Goal: Information Seeking & Learning: Learn about a topic

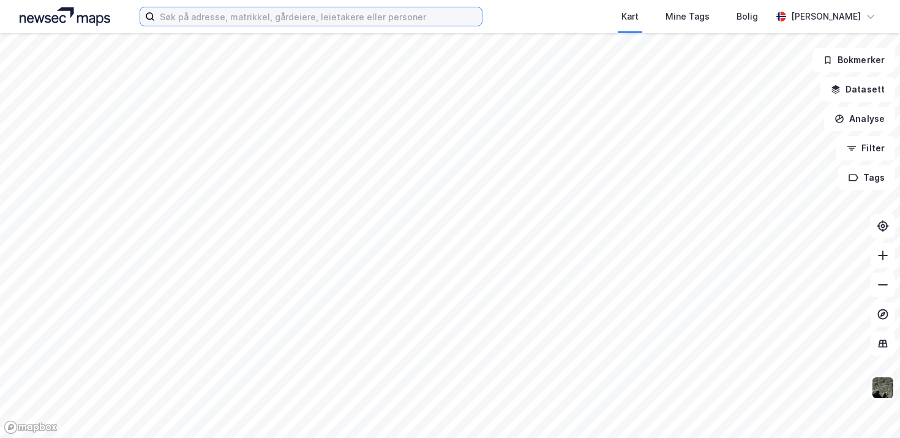
click at [348, 18] on input at bounding box center [318, 16] width 327 height 18
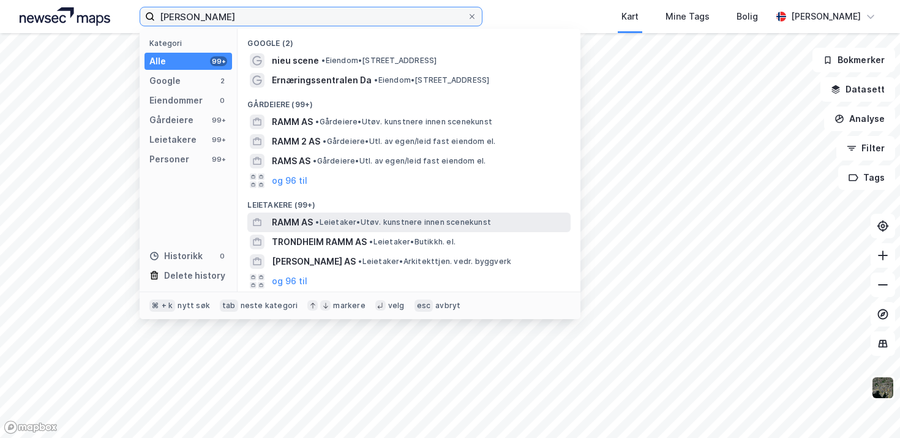
type input "[PERSON_NAME]"
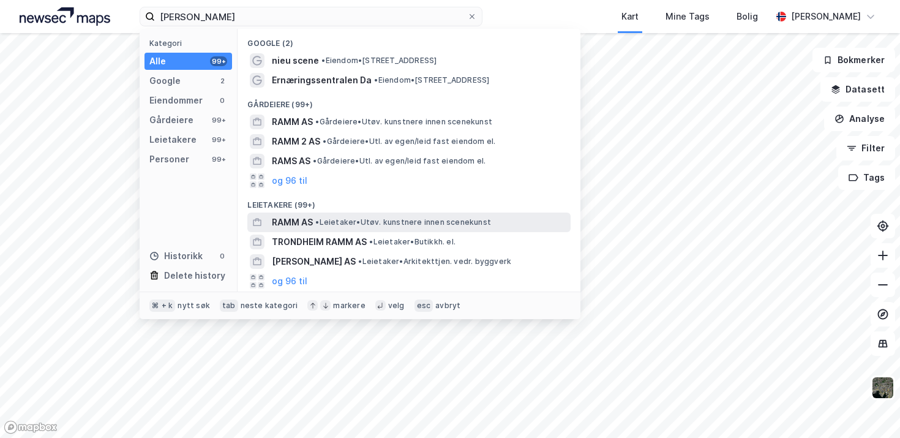
click at [285, 218] on span "RAMM AS" at bounding box center [292, 222] width 41 height 15
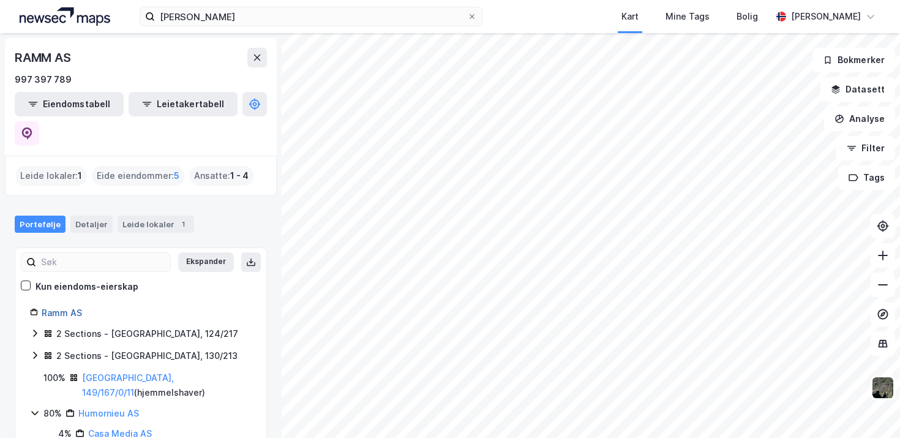
click at [68, 307] on link "Ramm AS" at bounding box center [62, 312] width 40 height 10
click at [77, 326] on div "2 Sections - [GEOGRAPHIC_DATA], 124/217" at bounding box center [147, 333] width 182 height 15
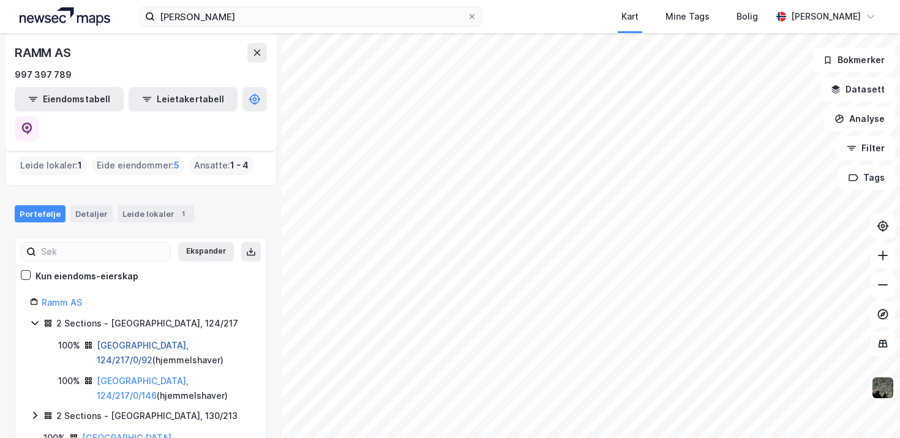
scroll to position [11, 0]
click at [110, 339] on link "[GEOGRAPHIC_DATA], 124/217/0/92" at bounding box center [143, 351] width 92 height 25
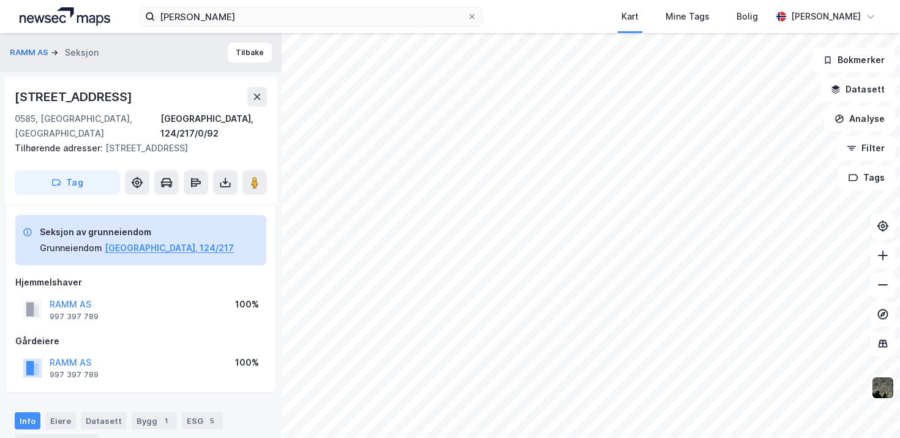
scroll to position [24, 0]
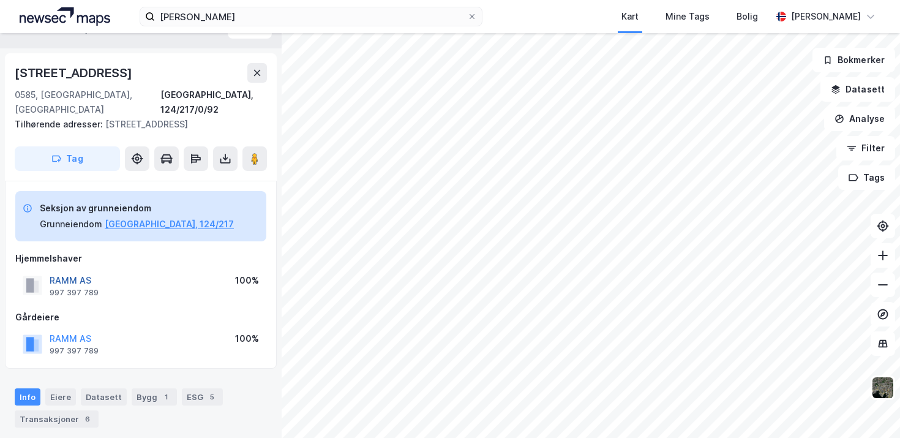
click at [0, 0] on button "RAMM AS" at bounding box center [0, 0] width 0 height 0
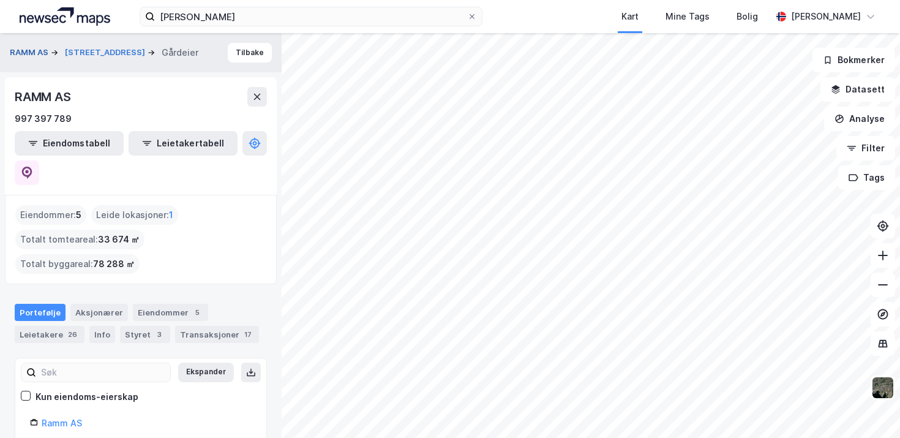
click at [31, 51] on button "RAMM AS" at bounding box center [30, 53] width 41 height 12
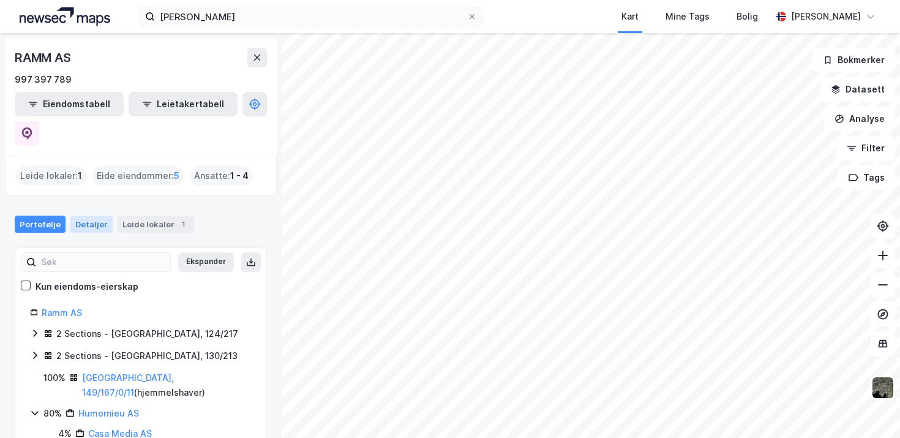
click at [89, 216] on div "Detaljer" at bounding box center [91, 224] width 42 height 17
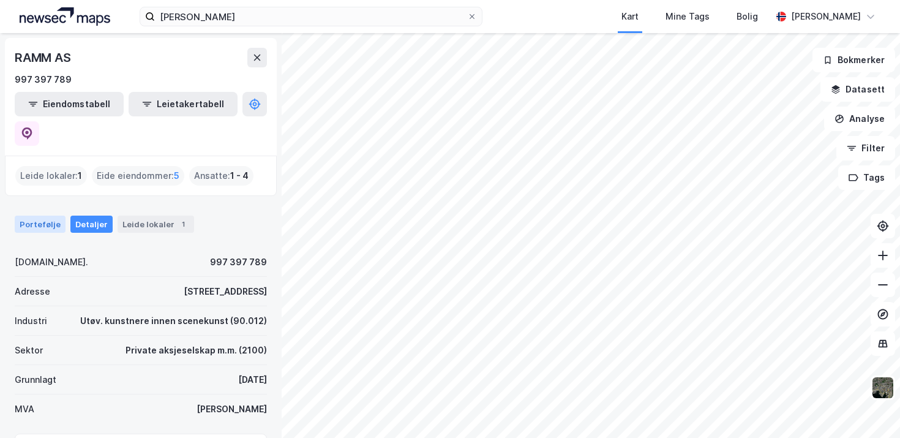
click at [56, 216] on div "Portefølje" at bounding box center [40, 224] width 51 height 17
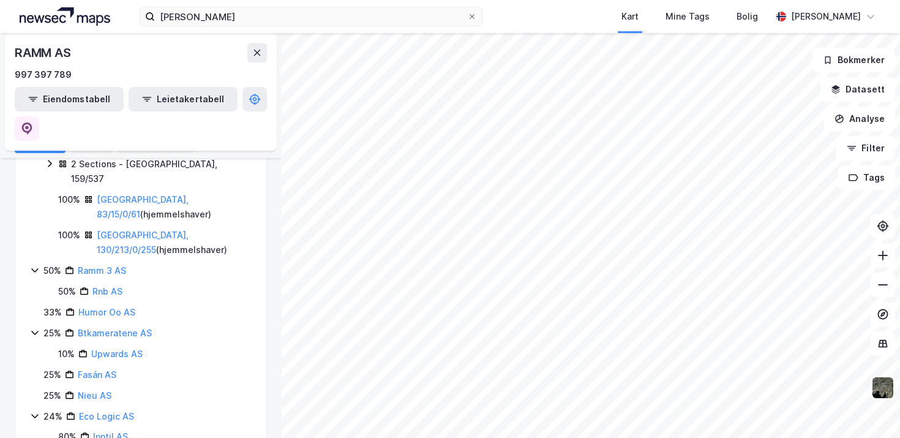
scroll to position [312, 0]
click at [100, 306] on link "Humor Oo AS" at bounding box center [106, 311] width 57 height 10
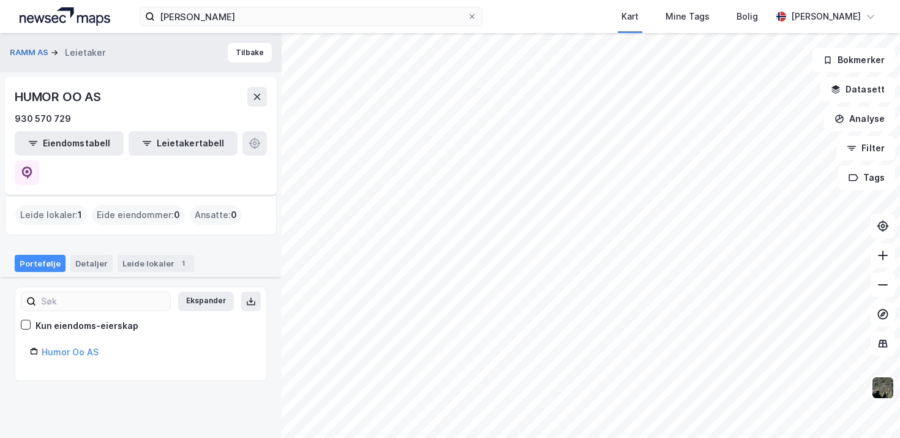
click at [67, 205] on div "Leide lokaler : 1" at bounding box center [51, 215] width 72 height 20
click at [137, 255] on div "Leide lokaler 1" at bounding box center [156, 263] width 77 height 17
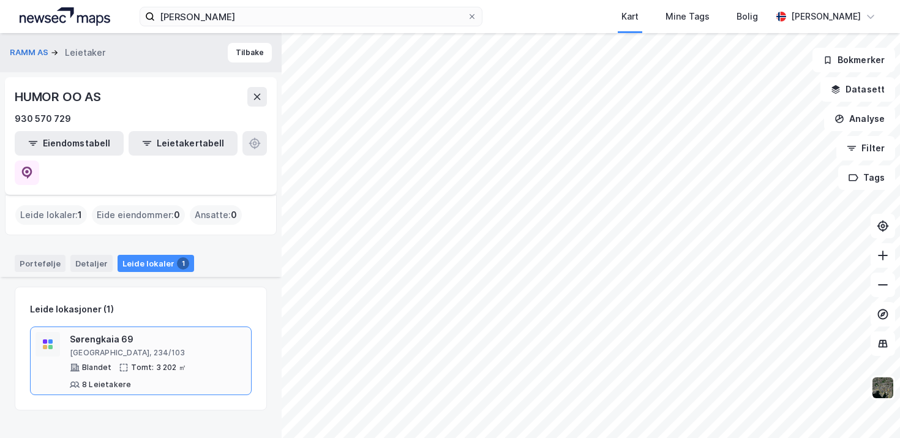
click at [107, 332] on div "Sørengkaia 69" at bounding box center [158, 339] width 176 height 15
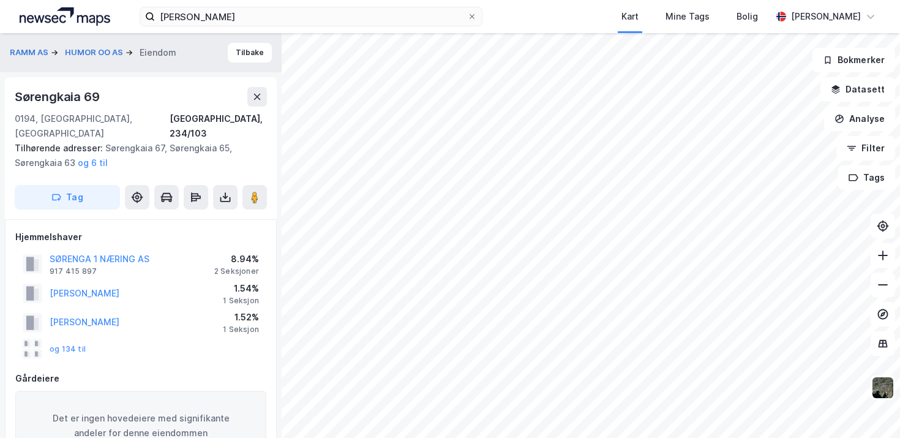
scroll to position [24, 0]
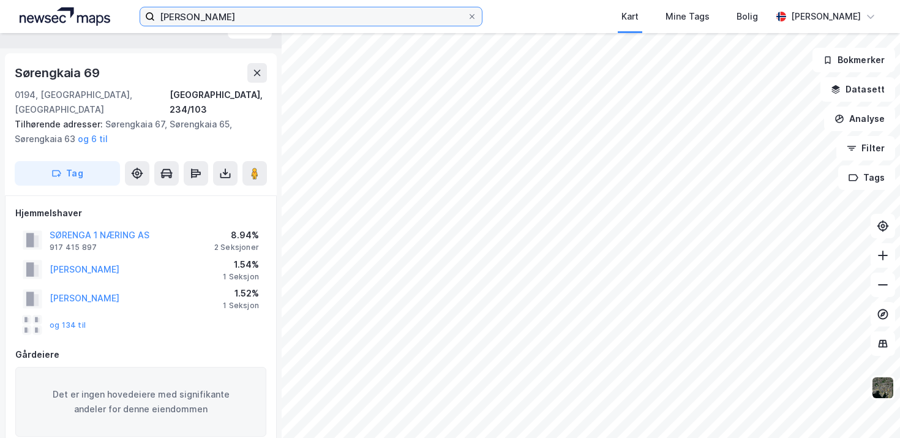
click at [264, 12] on input "[PERSON_NAME]" at bounding box center [311, 16] width 312 height 18
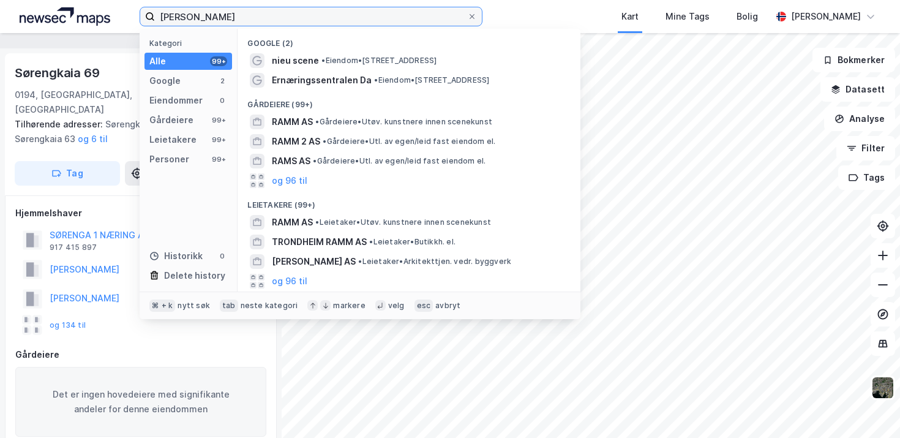
scroll to position [100, 0]
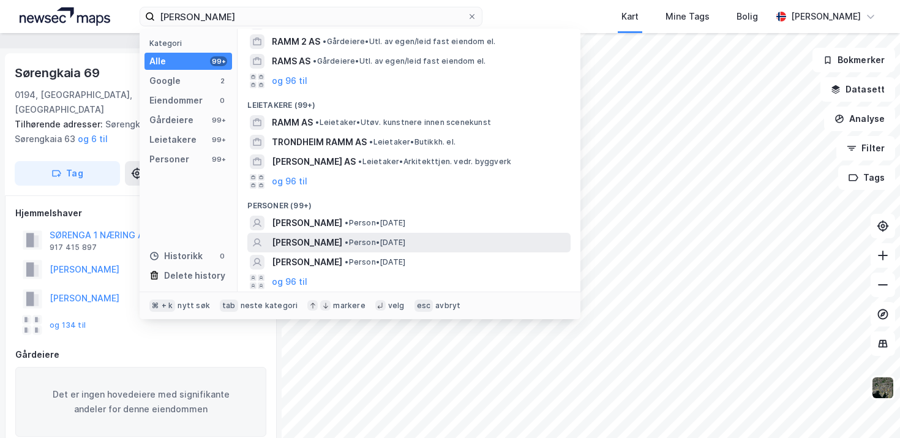
click at [306, 240] on span "[PERSON_NAME]" at bounding box center [307, 242] width 70 height 15
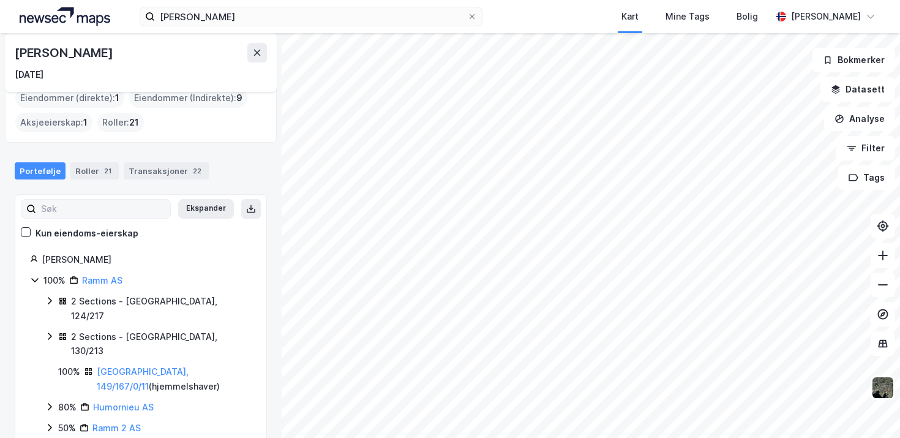
scroll to position [24, 0]
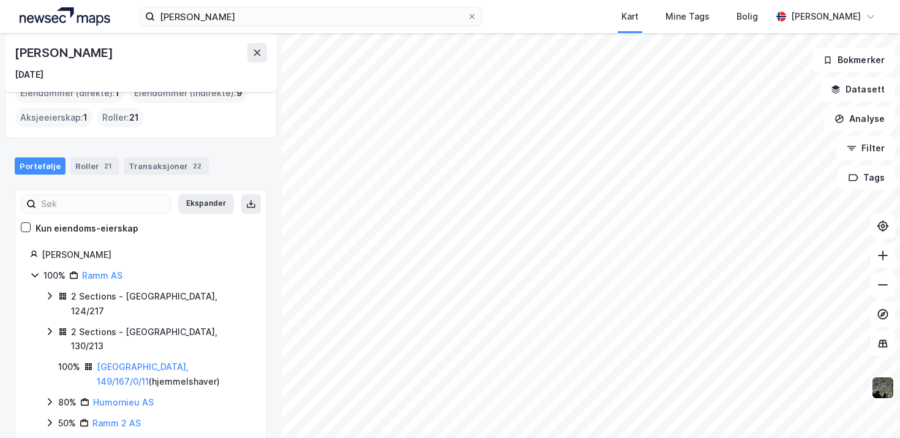
click at [88, 231] on div "Kun eiendoms-eierskap" at bounding box center [87, 228] width 103 height 15
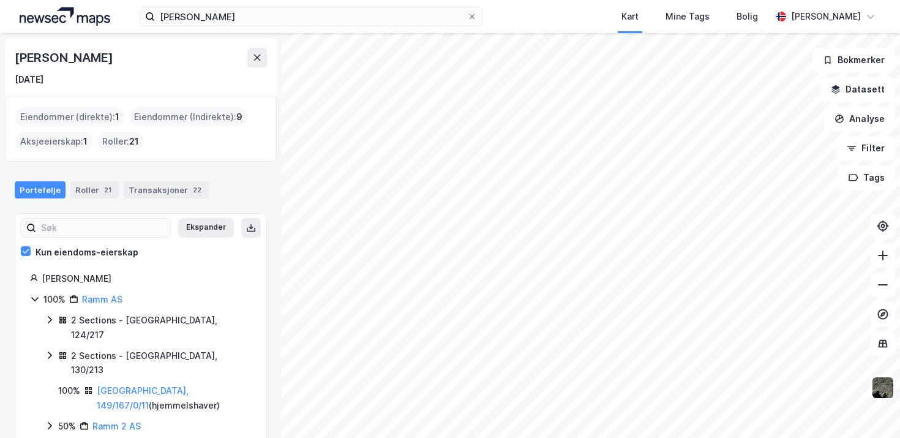
scroll to position [21, 0]
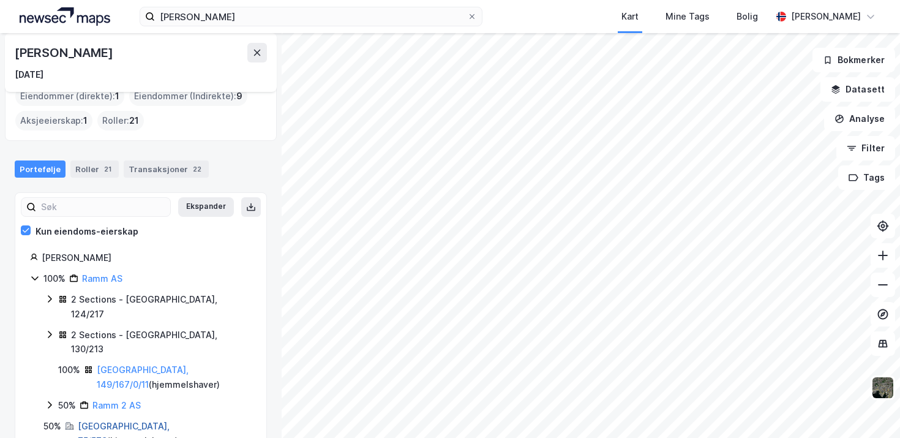
click at [98, 421] on link "[GEOGRAPHIC_DATA], 75/579" at bounding box center [124, 433] width 92 height 25
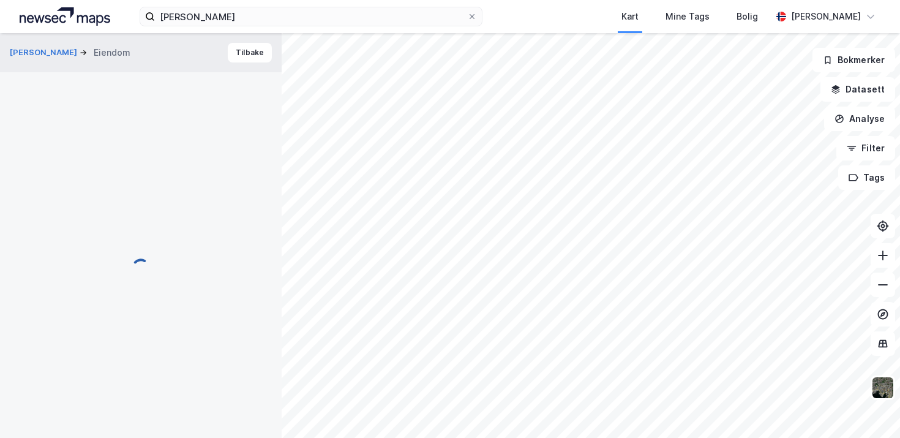
scroll to position [24, 0]
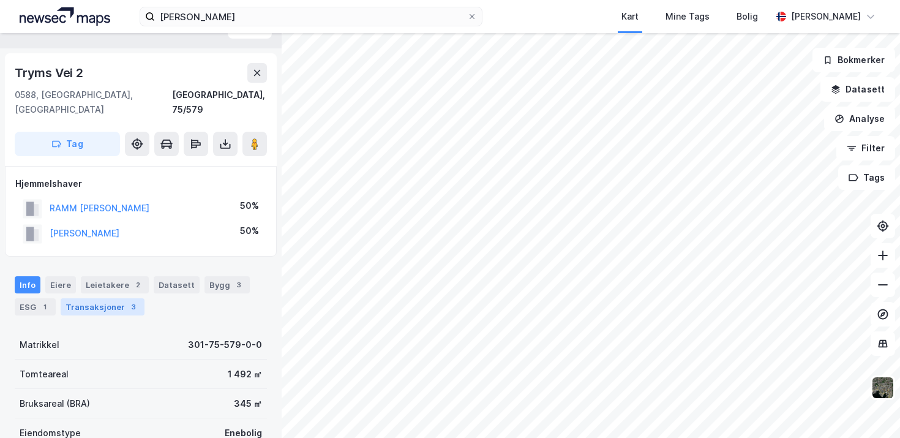
click at [111, 298] on div "Transaksjoner 3" at bounding box center [103, 306] width 84 height 17
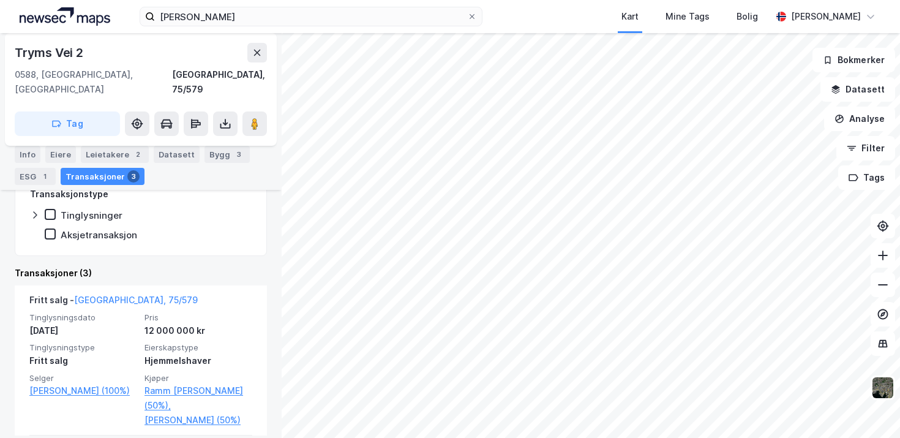
scroll to position [107, 0]
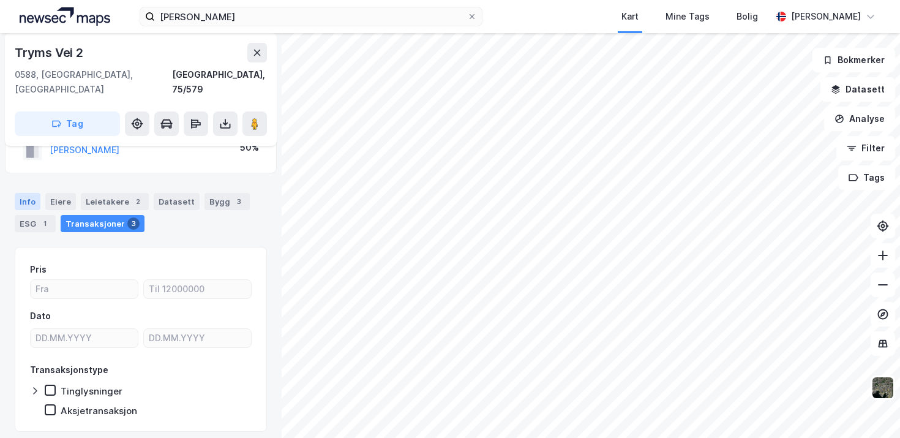
click at [32, 193] on div "Info" at bounding box center [28, 201] width 26 height 17
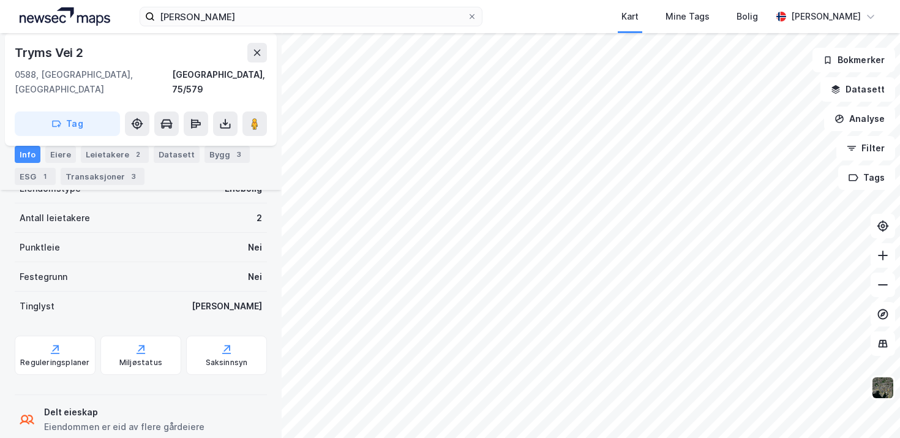
scroll to position [279, 0]
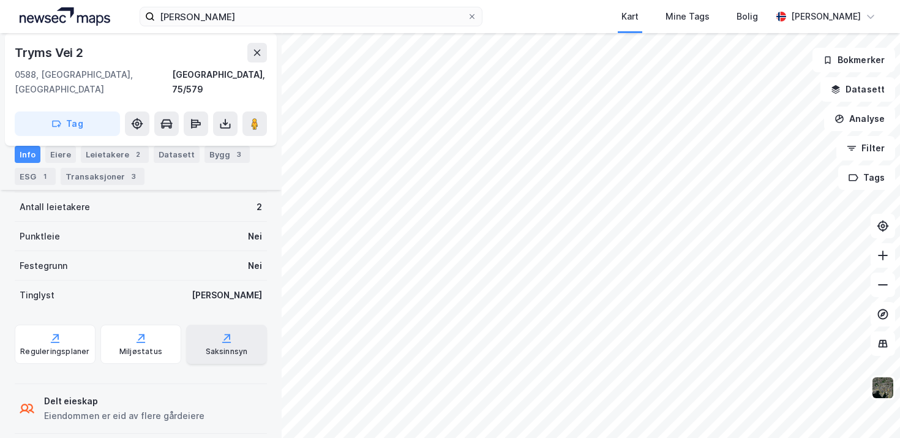
click at [228, 346] on div "Saksinnsyn" at bounding box center [226, 344] width 81 height 39
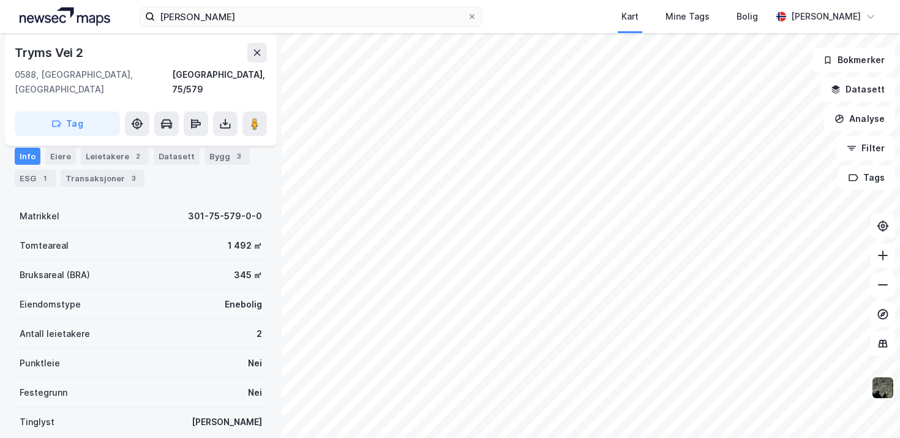
scroll to position [0, 0]
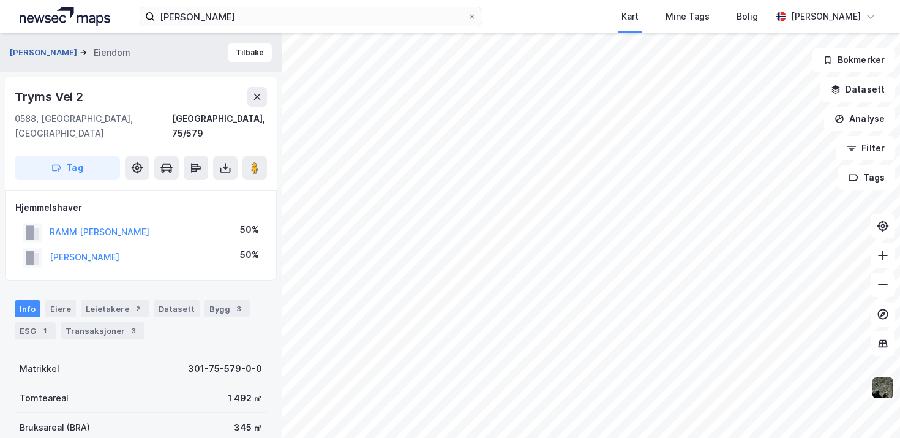
click at [48, 54] on button "[PERSON_NAME]" at bounding box center [45, 53] width 70 height 12
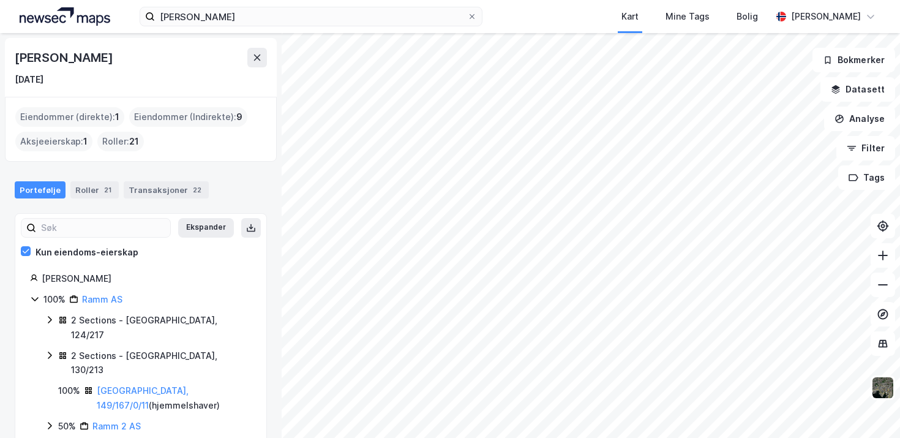
click at [96, 317] on div "2 Sections - [GEOGRAPHIC_DATA], 124/217" at bounding box center [161, 327] width 181 height 29
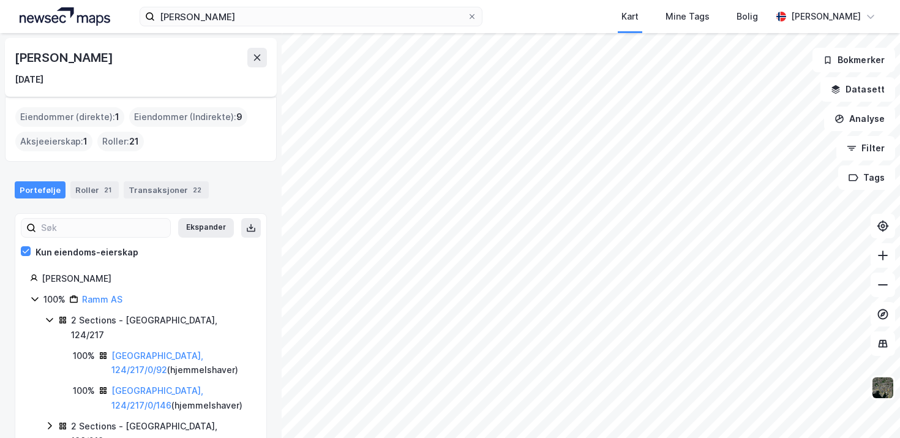
scroll to position [32, 0]
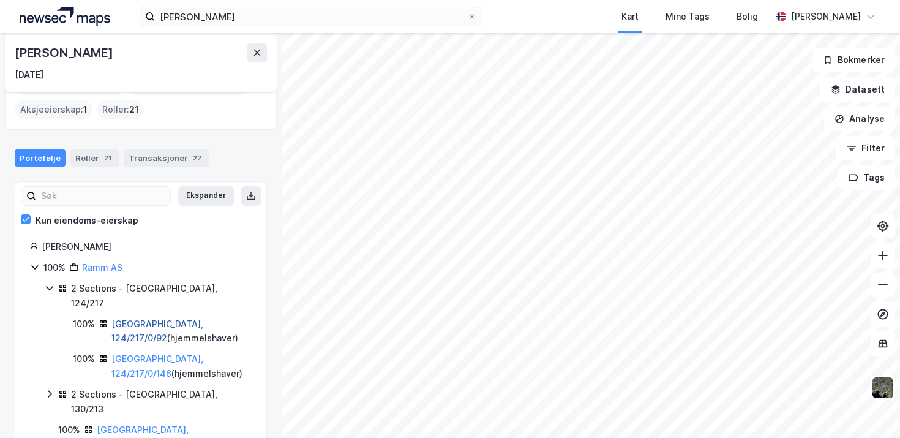
click at [136, 318] on link "[GEOGRAPHIC_DATA], 124/217/0/92" at bounding box center [157, 330] width 92 height 25
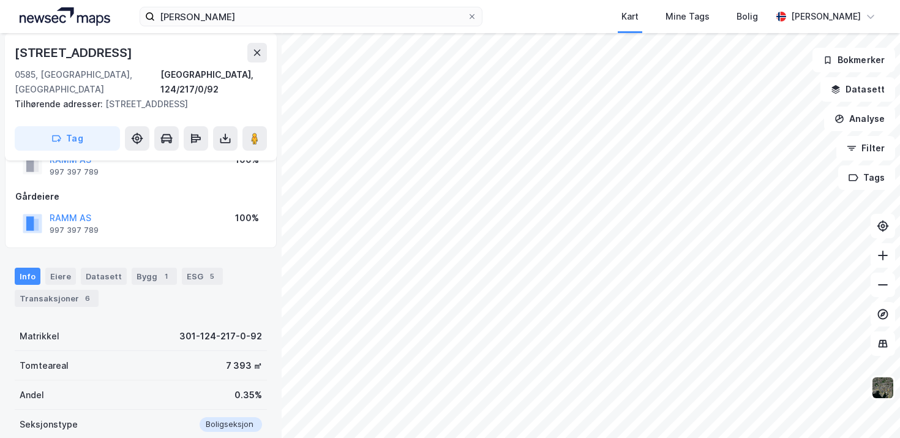
scroll to position [146, 0]
click at [81, 290] on div "6" at bounding box center [87, 296] width 12 height 12
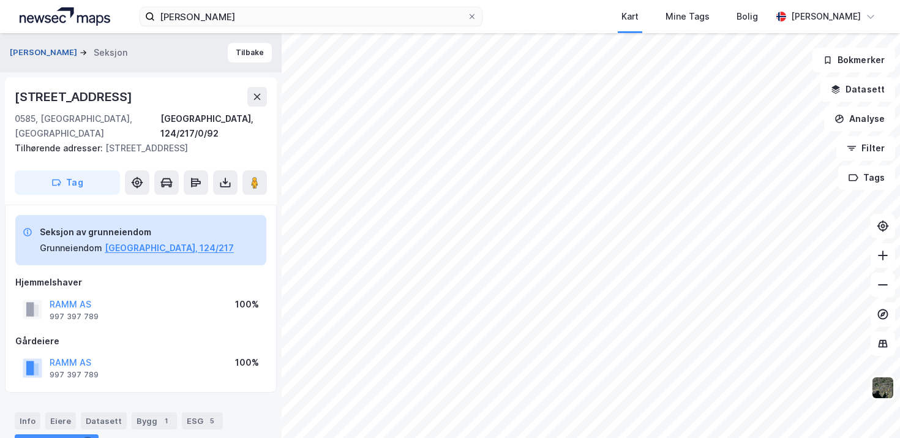
click at [57, 54] on button "[PERSON_NAME]" at bounding box center [45, 53] width 70 height 12
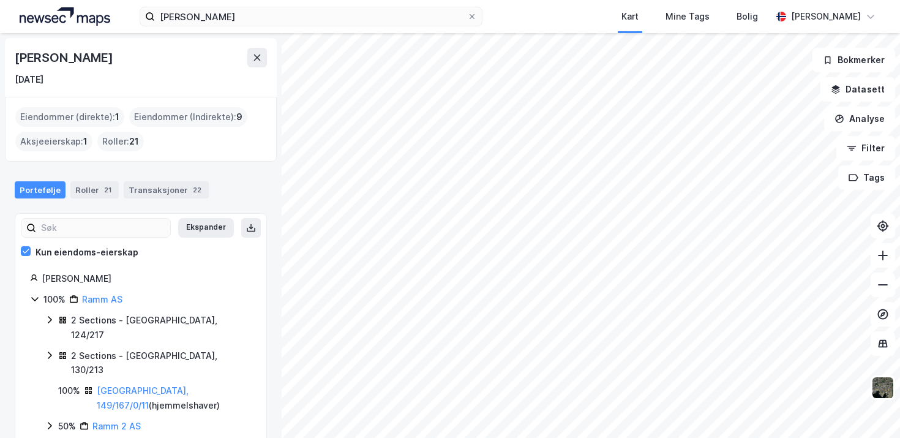
click at [113, 318] on div "2 Sections - [GEOGRAPHIC_DATA], 124/217" at bounding box center [161, 327] width 181 height 29
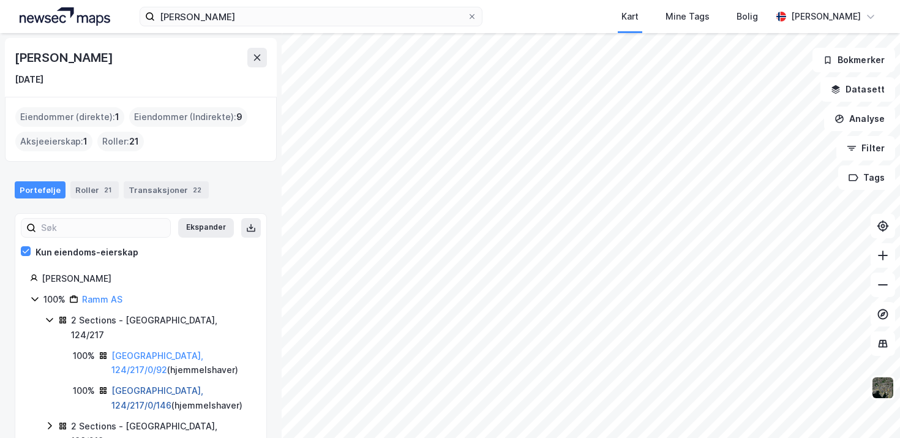
click at [138, 385] on link "[GEOGRAPHIC_DATA], 124/217/0/146" at bounding box center [157, 397] width 92 height 25
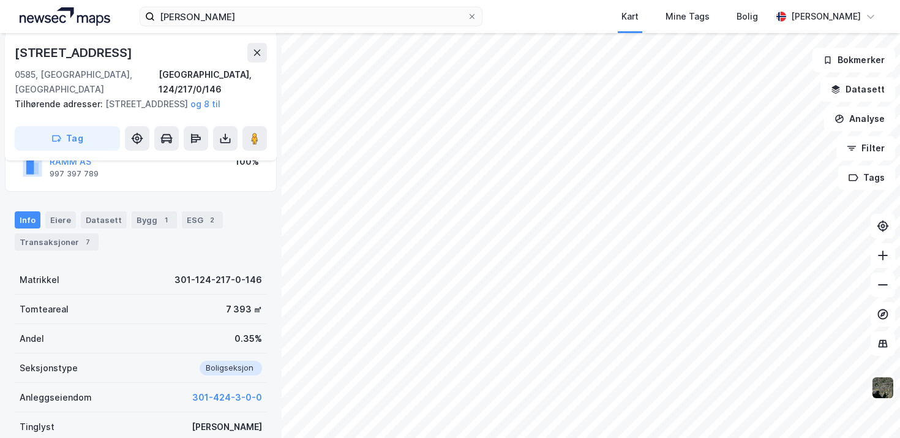
scroll to position [204, 0]
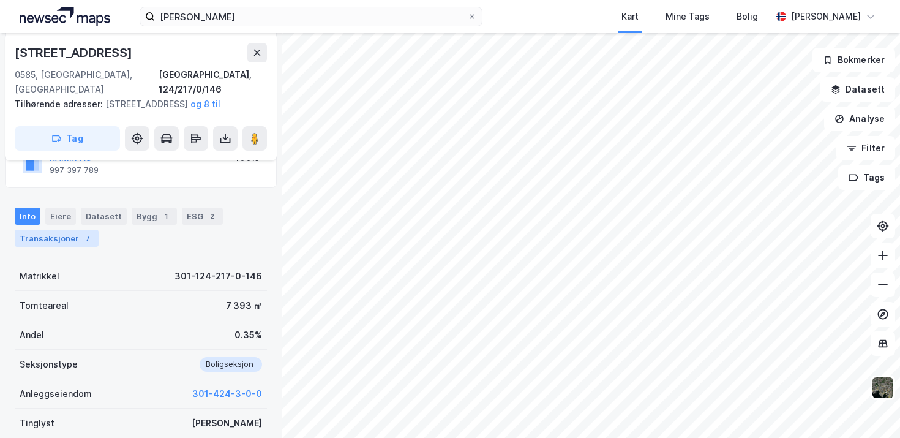
click at [68, 239] on div "Transaksjoner 7" at bounding box center [57, 238] width 84 height 17
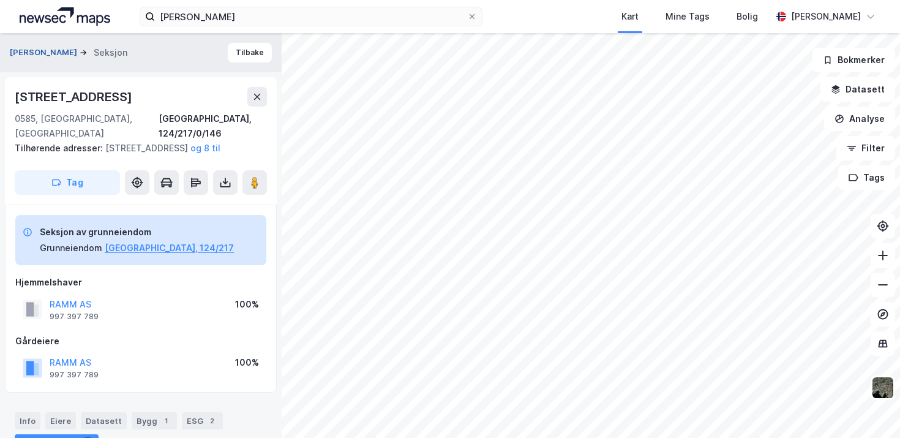
click at [61, 51] on button "[PERSON_NAME]" at bounding box center [45, 53] width 70 height 12
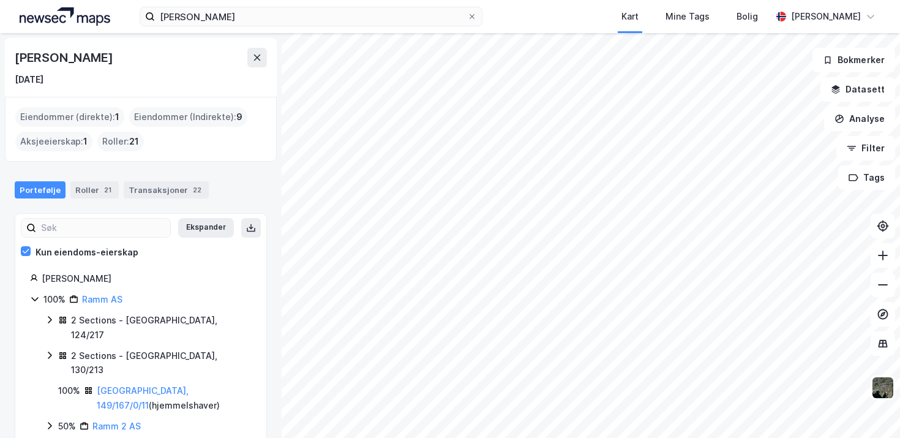
scroll to position [21, 0]
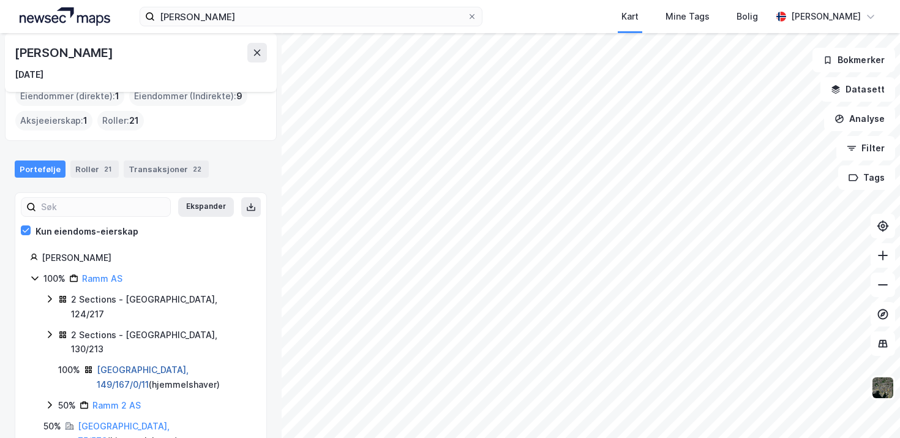
click at [124, 364] on link "[GEOGRAPHIC_DATA], 149/167/0/11" at bounding box center [143, 376] width 92 height 25
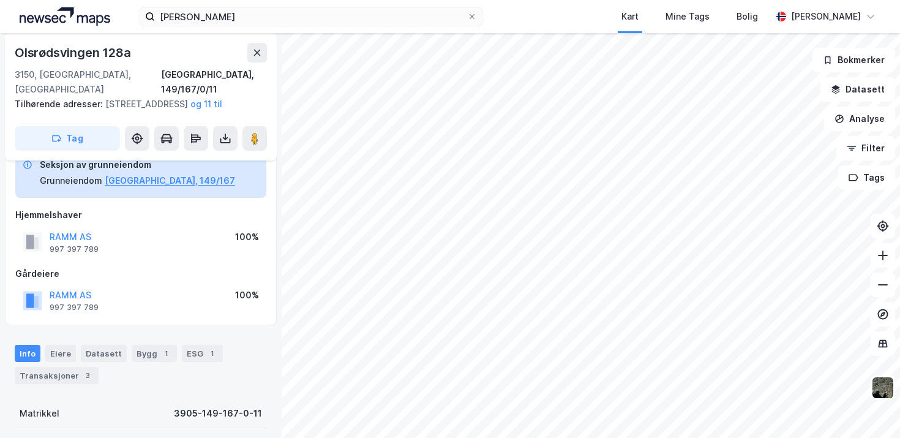
scroll to position [100, 0]
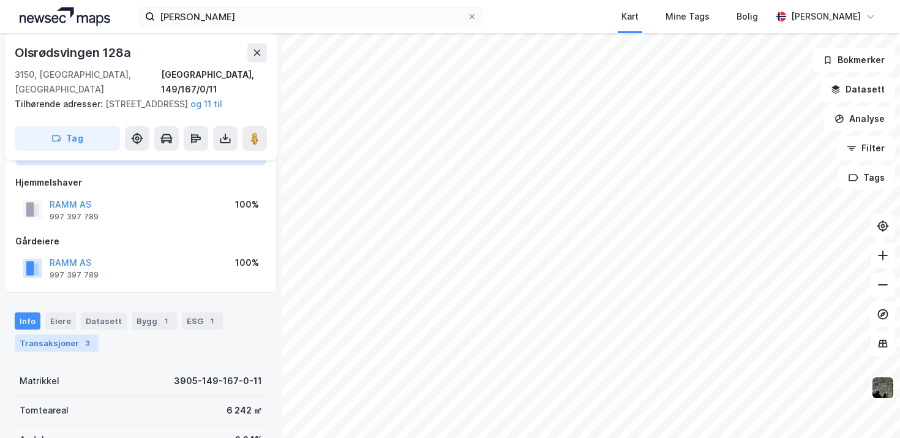
click at [73, 342] on div "Transaksjoner 3" at bounding box center [57, 342] width 84 height 17
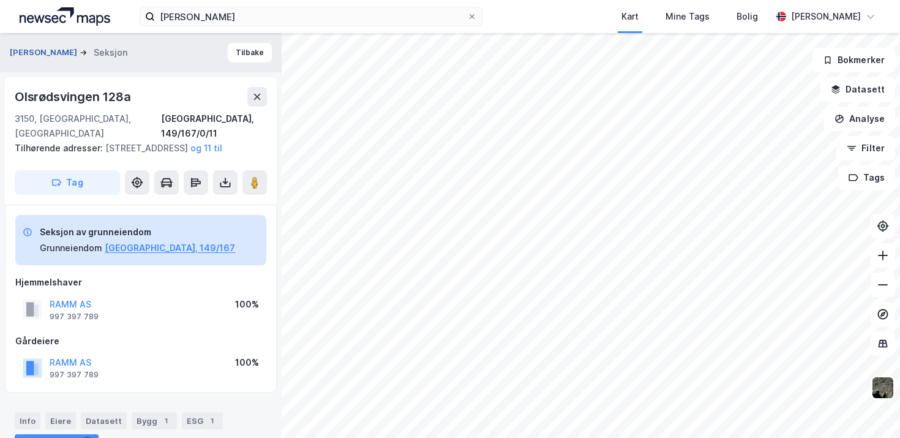
click at [59, 52] on button "[PERSON_NAME]" at bounding box center [45, 53] width 70 height 12
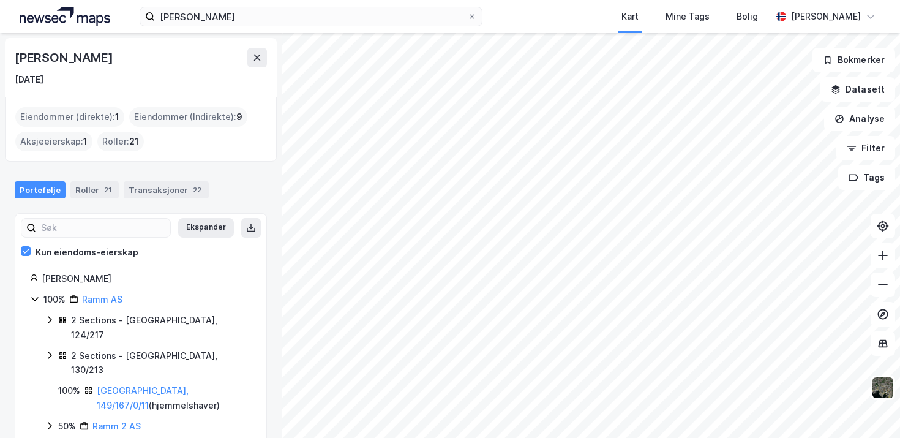
scroll to position [21, 0]
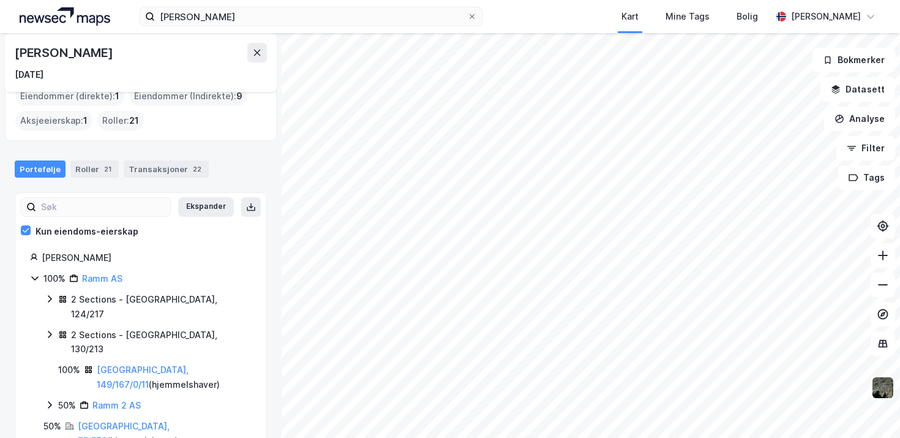
click at [54, 400] on icon at bounding box center [50, 405] width 10 height 10
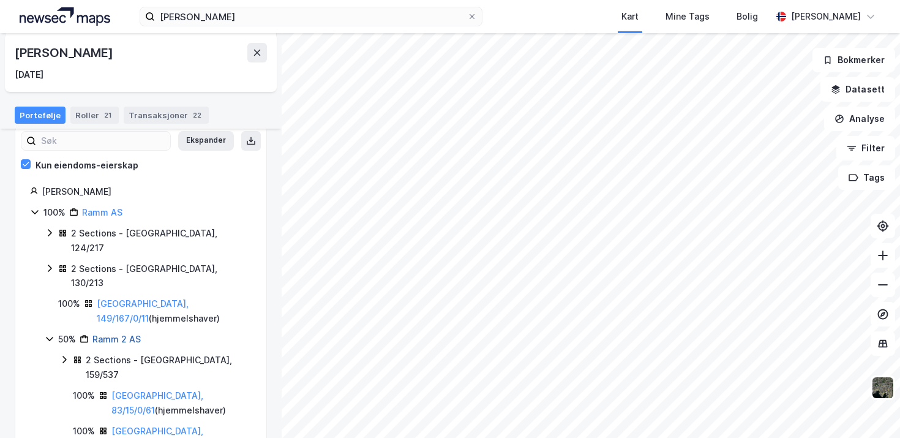
scroll to position [98, 0]
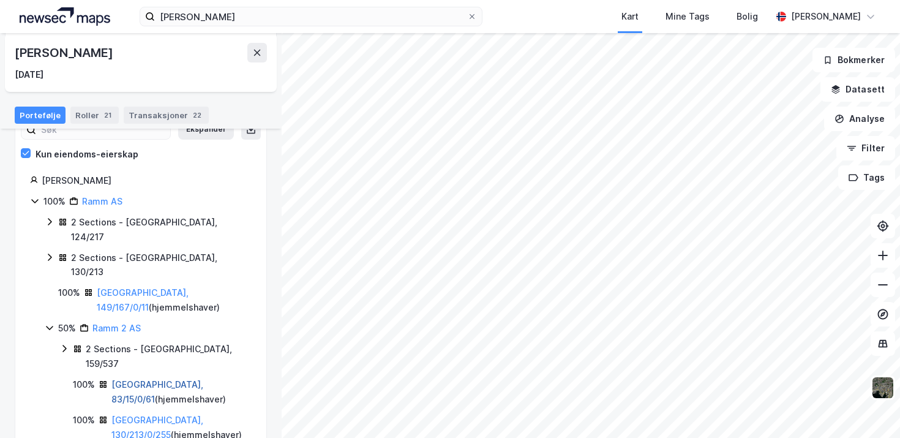
click at [140, 379] on link "[GEOGRAPHIC_DATA], 83/15/0/61" at bounding box center [157, 391] width 92 height 25
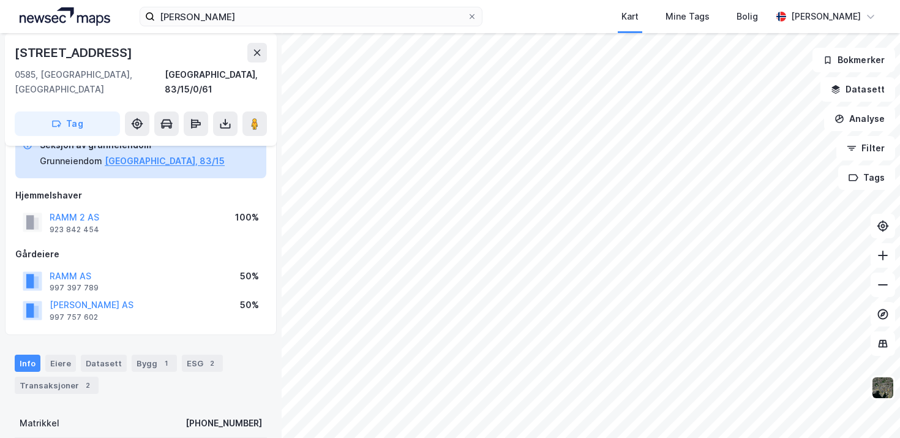
scroll to position [78, 0]
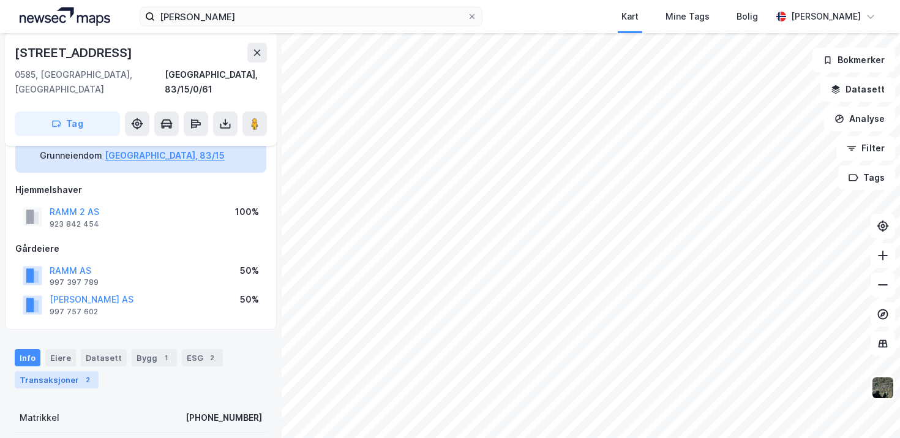
click at [62, 371] on div "Transaksjoner 2" at bounding box center [57, 379] width 84 height 17
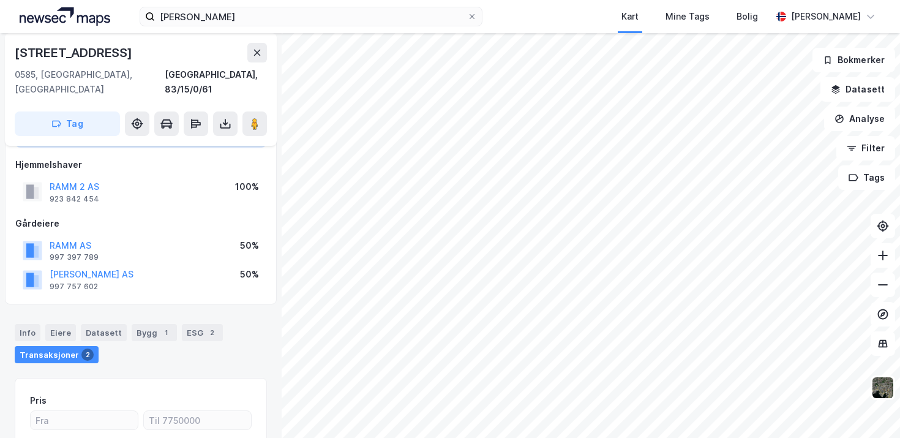
scroll to position [102, 0]
click at [0, 0] on button "RAMM 2 AS" at bounding box center [0, 0] width 0 height 0
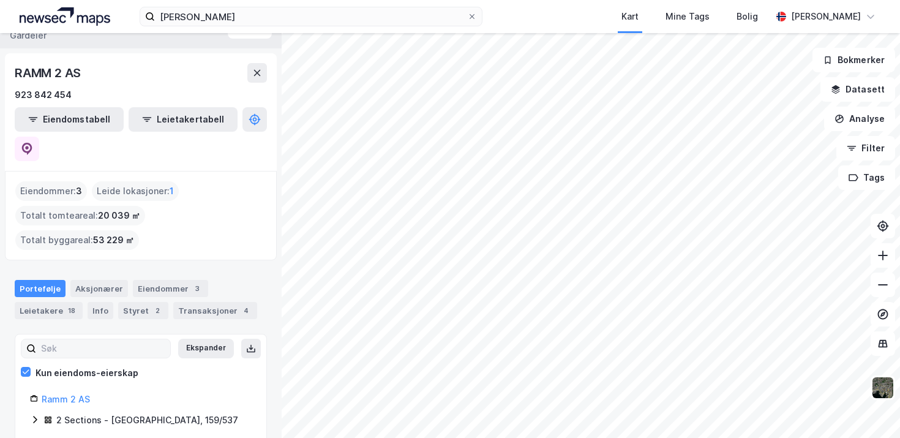
scroll to position [32, 0]
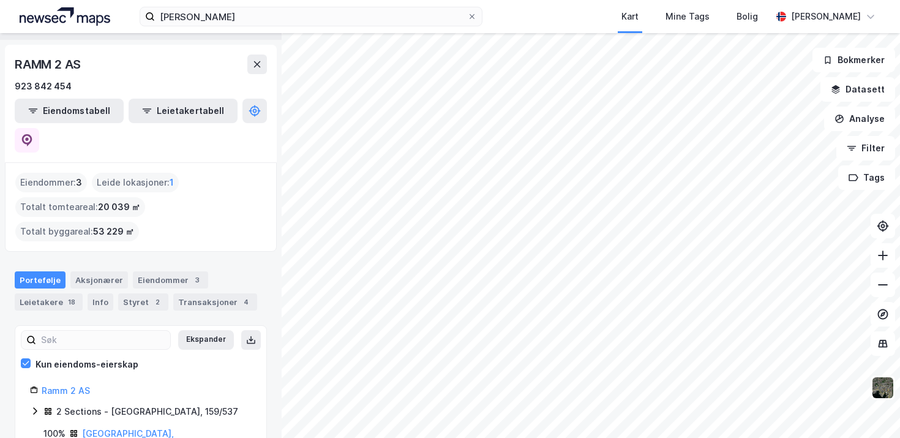
click at [34, 406] on icon at bounding box center [35, 411] width 10 height 10
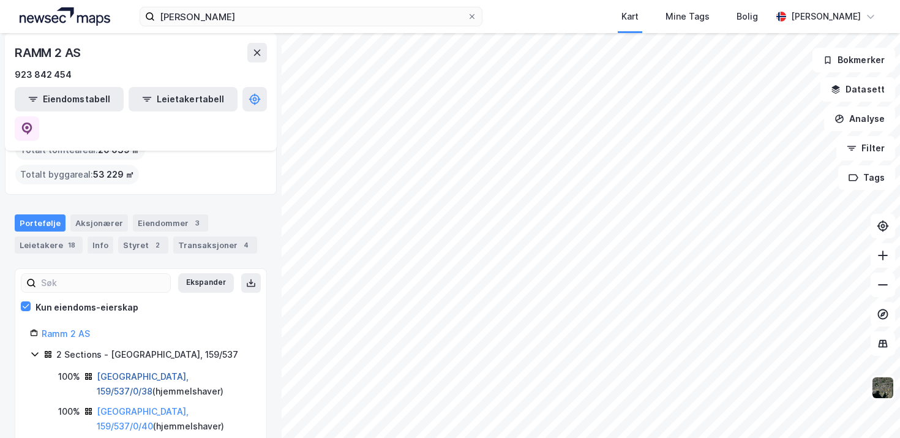
scroll to position [103, 0]
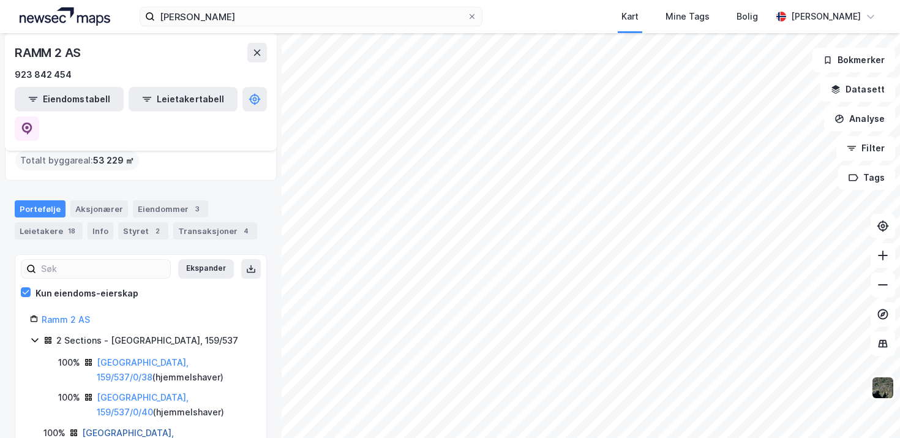
click at [109, 427] on link "[GEOGRAPHIC_DATA], 83/15/0/61" at bounding box center [128, 439] width 92 height 25
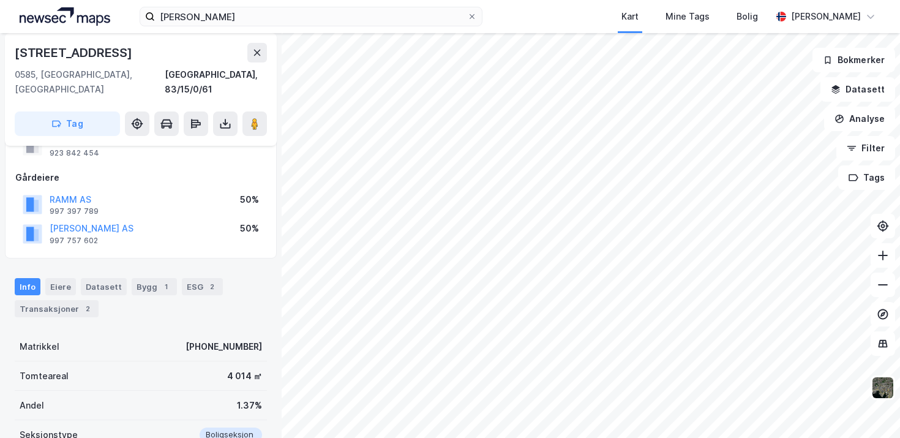
scroll to position [159, 0]
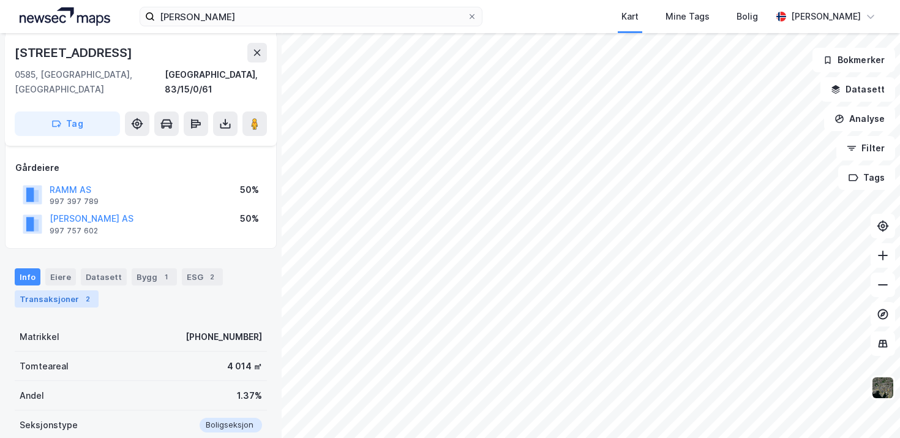
click at [72, 290] on div "Transaksjoner 2" at bounding box center [57, 298] width 84 height 17
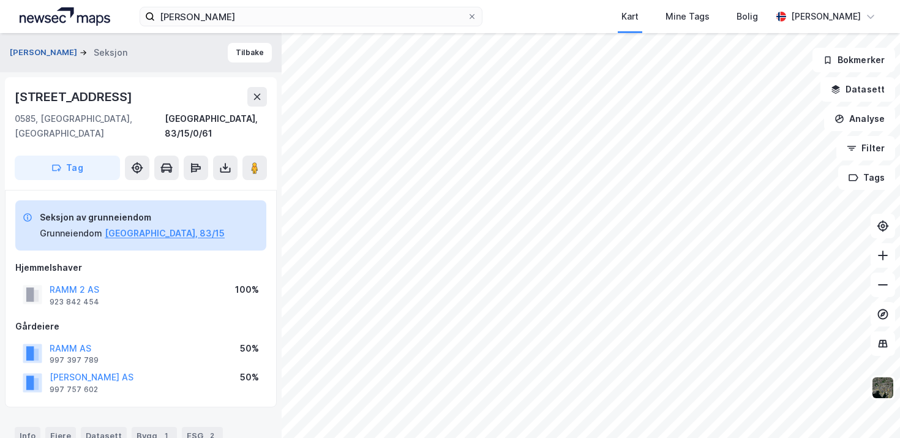
click at [47, 51] on button "[PERSON_NAME]" at bounding box center [45, 53] width 70 height 12
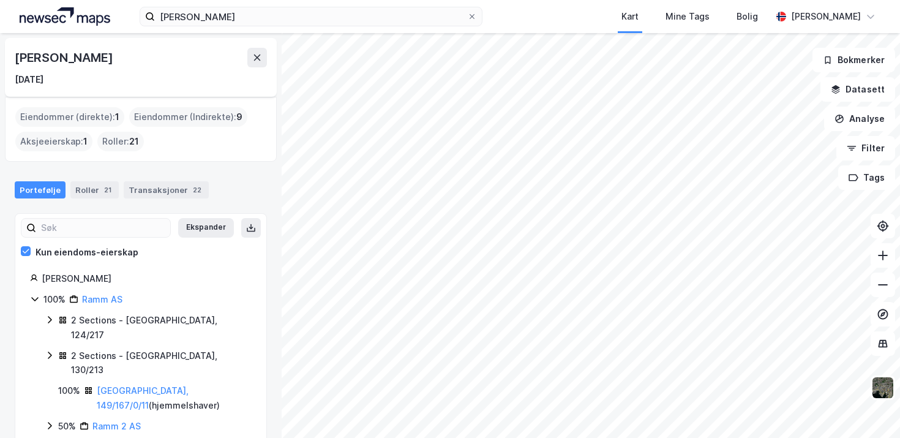
scroll to position [21, 0]
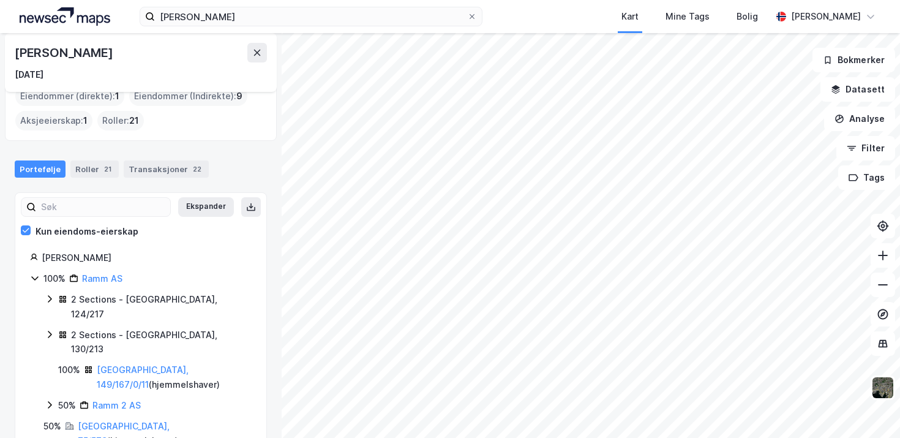
click at [55, 398] on div "50% Ramm 2 AS" at bounding box center [148, 405] width 207 height 15
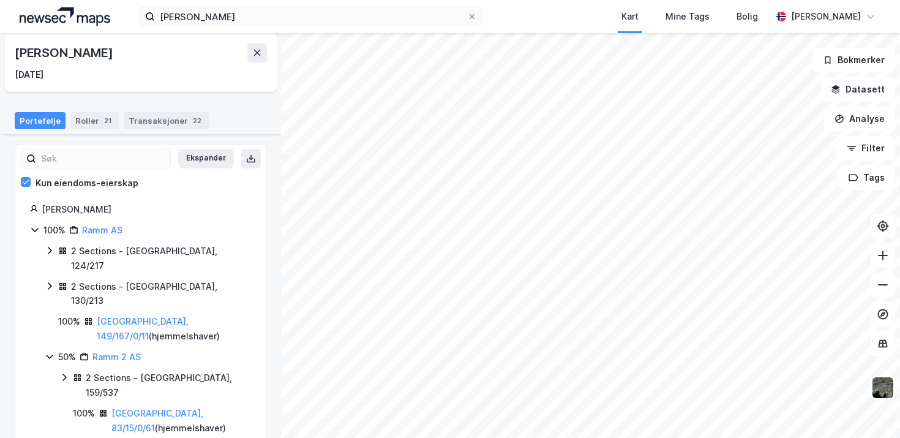
scroll to position [81, 0]
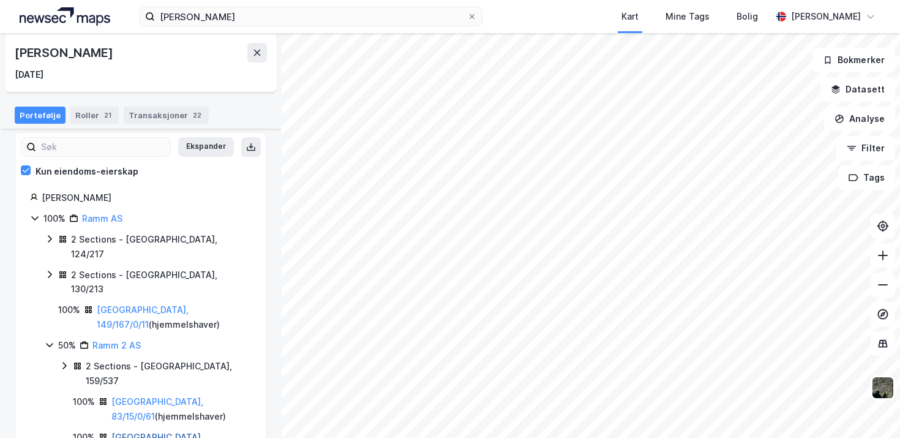
click at [133, 432] on link "[GEOGRAPHIC_DATA], 130/213/0/255" at bounding box center [157, 444] width 92 height 25
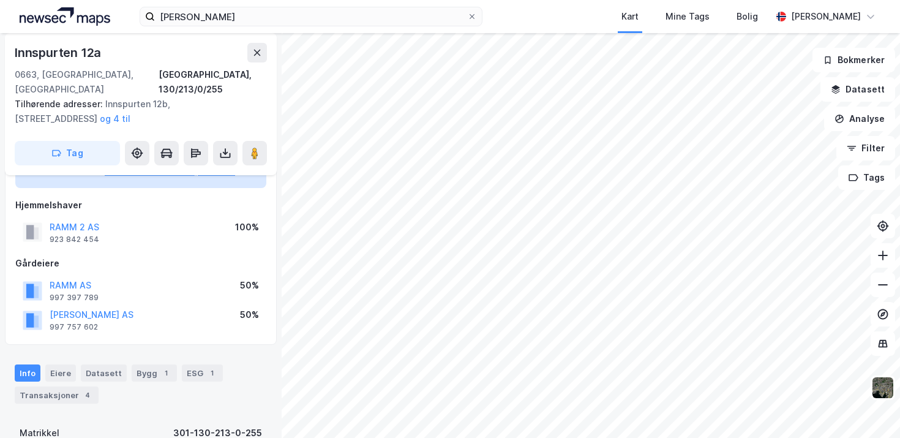
scroll to position [102, 0]
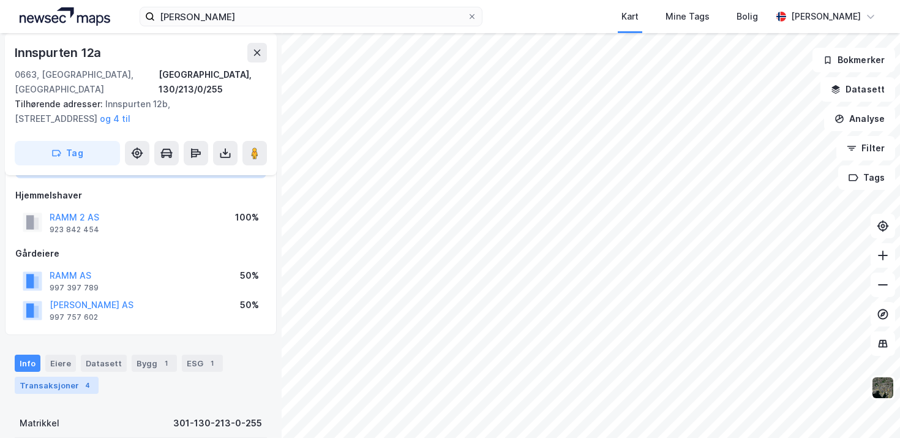
click at [58, 377] on div "Transaksjoner 4" at bounding box center [57, 385] width 84 height 17
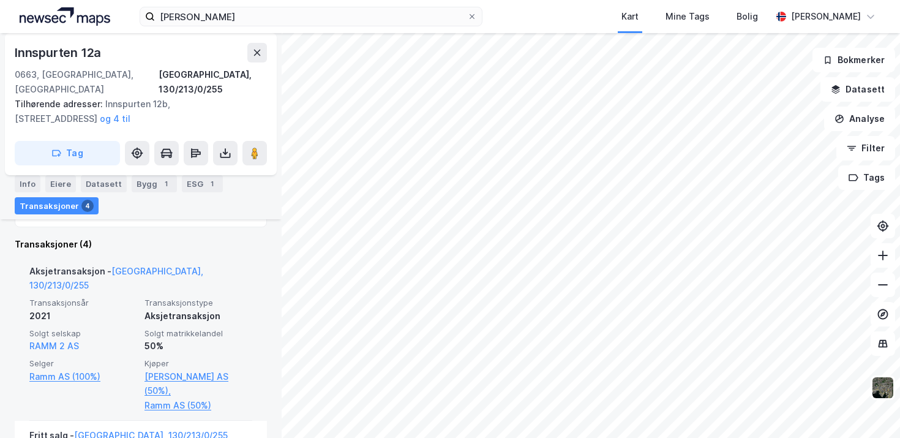
scroll to position [446, 0]
